Goal: Information Seeking & Learning: Learn about a topic

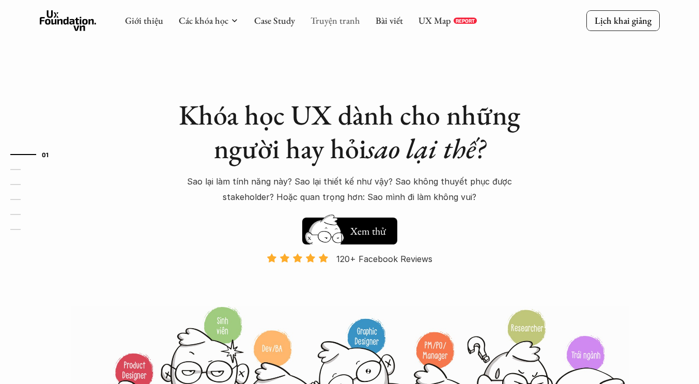
click at [349, 25] on link "Truyện tranh" at bounding box center [335, 20] width 50 height 12
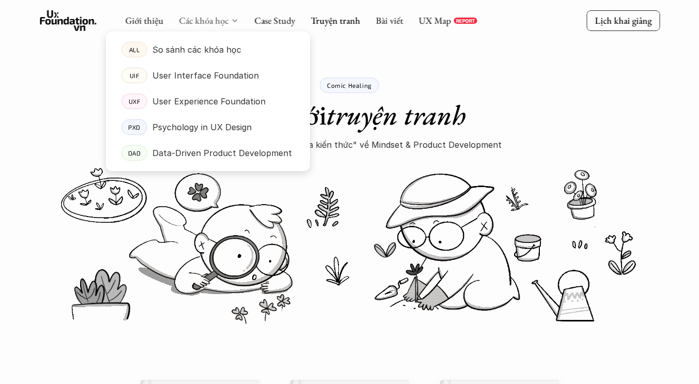
click at [220, 21] on link "Các khóa học" at bounding box center [204, 20] width 50 height 12
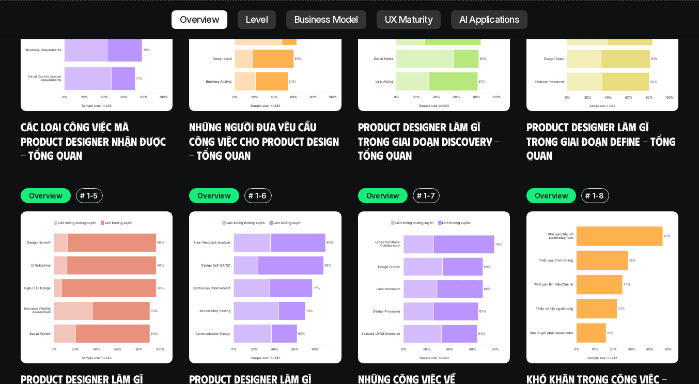
scroll to position [3086, 0]
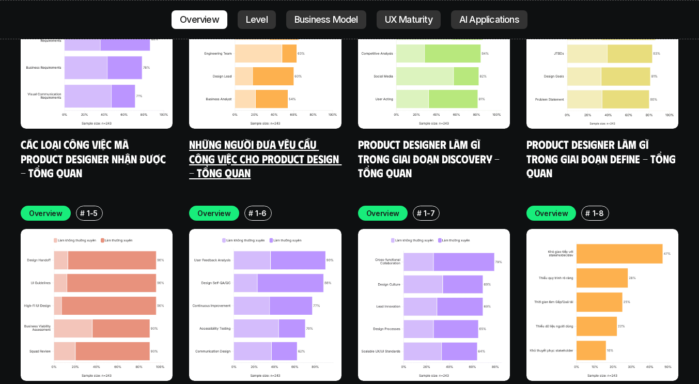
click at [227, 137] on link "Những người đưa yêu cầu công việc cho Product Design - Tổng quan" at bounding box center [265, 158] width 152 height 42
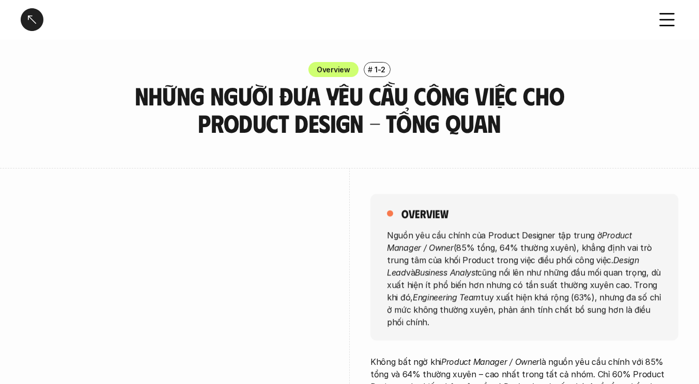
click at [27, 15] on div at bounding box center [32, 19] width 23 height 23
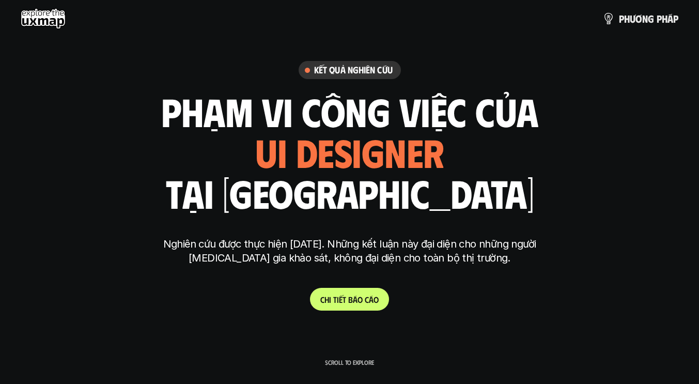
scroll to position [2934, 0]
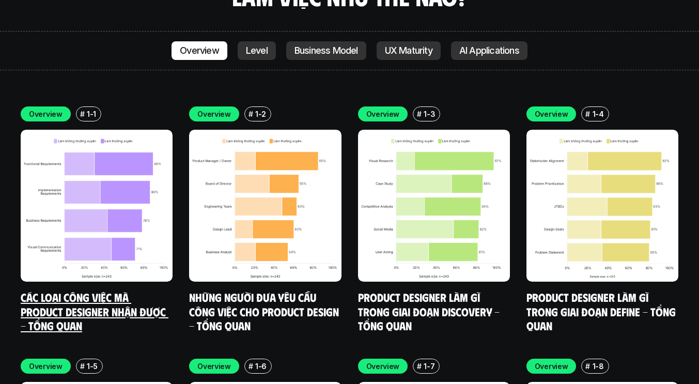
click at [58, 290] on link "Các loại công việc mà Product Designer nhận được - Tổng quan" at bounding box center [95, 311] width 148 height 42
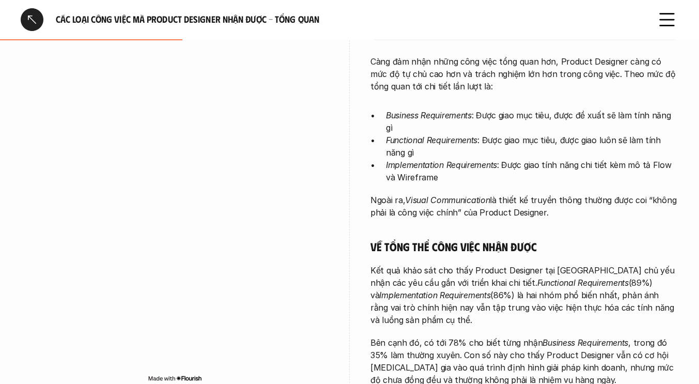
scroll to position [287, 0]
click at [420, 135] on em "Functional Requirements" at bounding box center [431, 140] width 91 height 10
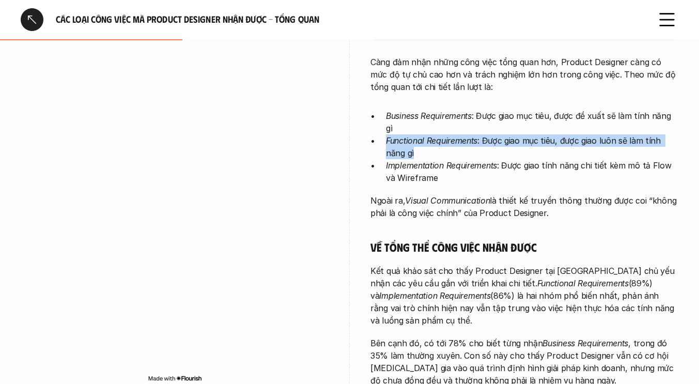
click at [420, 135] on em "Functional Requirements" at bounding box center [431, 140] width 91 height 10
click at [384, 116] on ul "Business Requirements : Được giao mục tiêu, được đề xuất sẽ làm tính năng gì Fu…" at bounding box center [524, 146] width 308 height 74
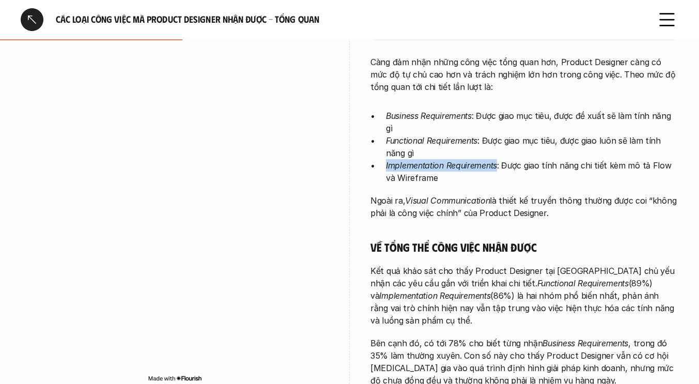
drag, startPoint x: 386, startPoint y: 141, endPoint x: 499, endPoint y: 136, distance: 113.2
click at [499, 159] on p "Implementation Requirements : Được giao tính năng chi tiết kèm mô tả Flow và Wi…" at bounding box center [532, 171] width 292 height 25
